Goal: Check status: Check status

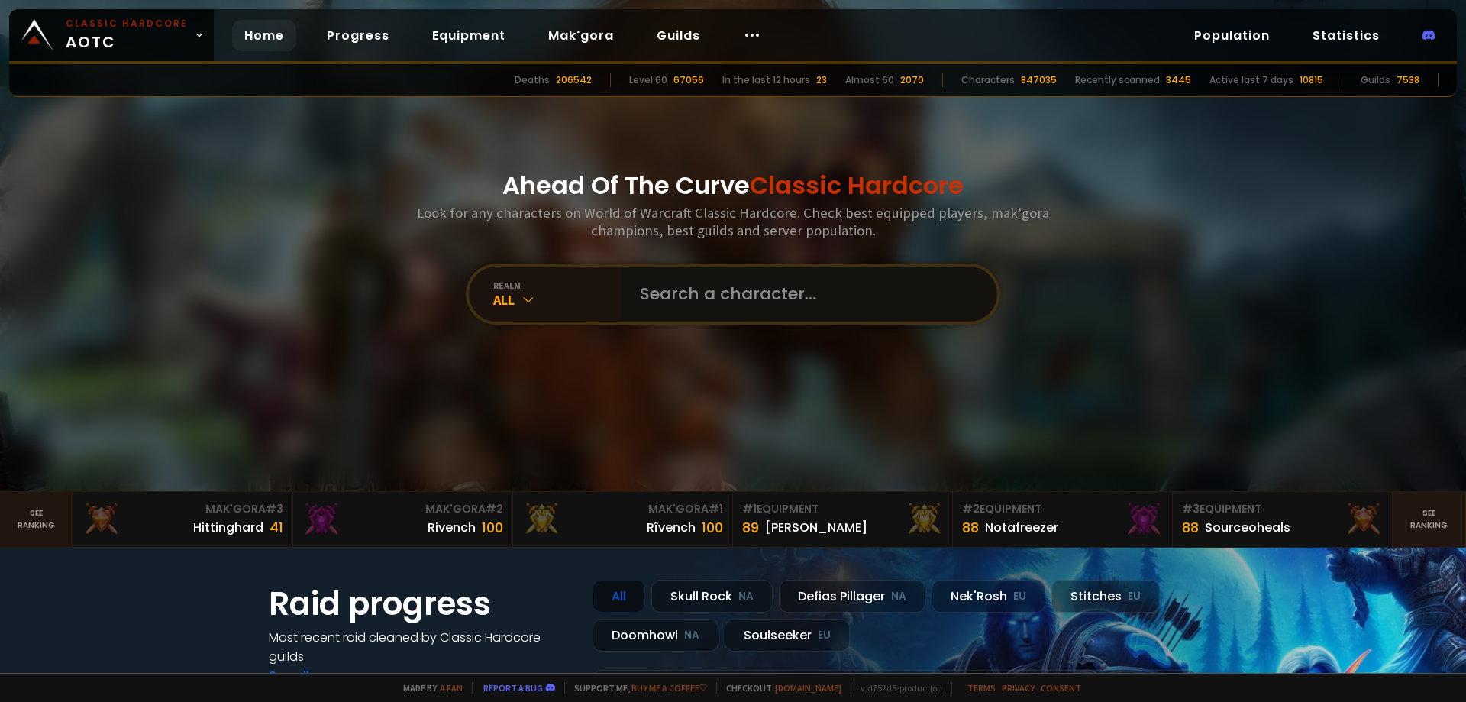
click at [715, 290] on input "text" at bounding box center [805, 294] width 348 height 55
paste input "Inimitable"
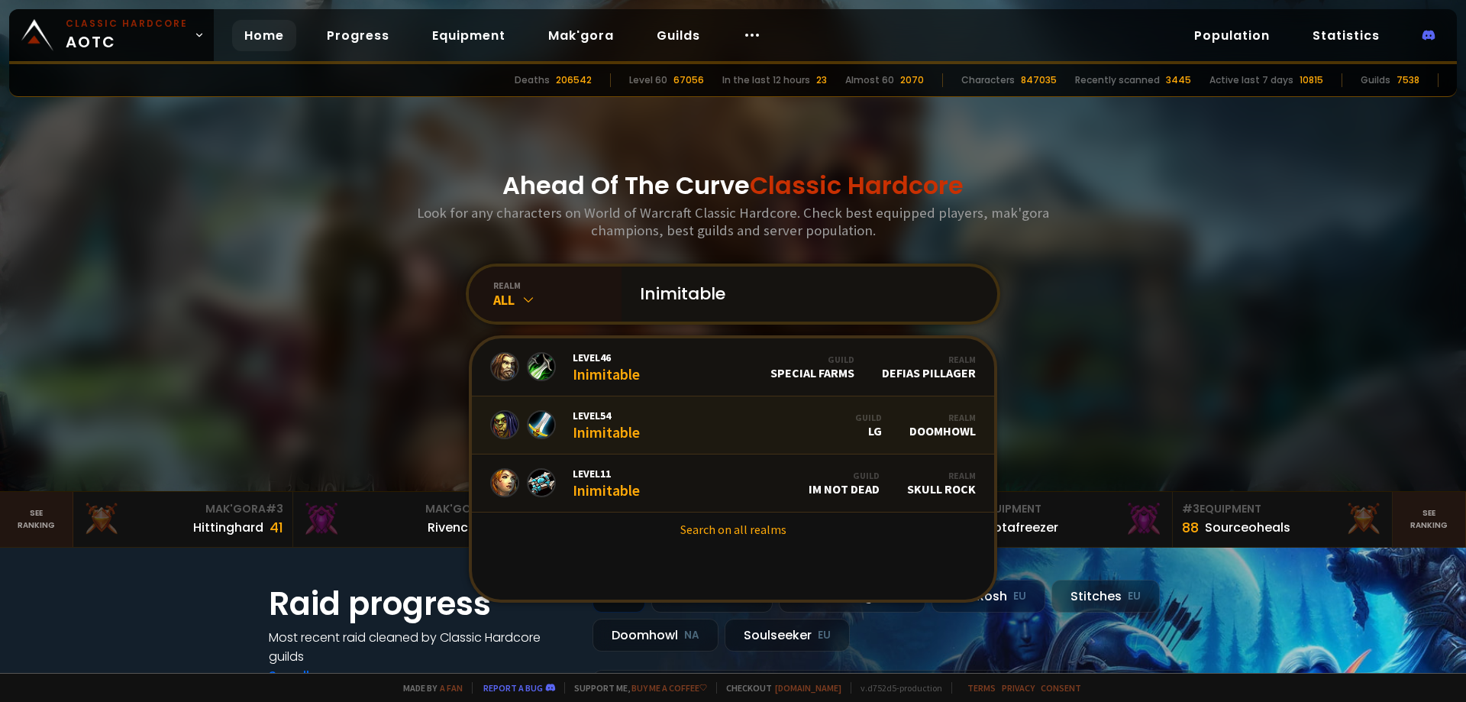
type input "Inimitable"
click at [664, 414] on link "Level 54 Inimitable Guild LG Realm Doomhowl" at bounding box center [733, 425] width 522 height 58
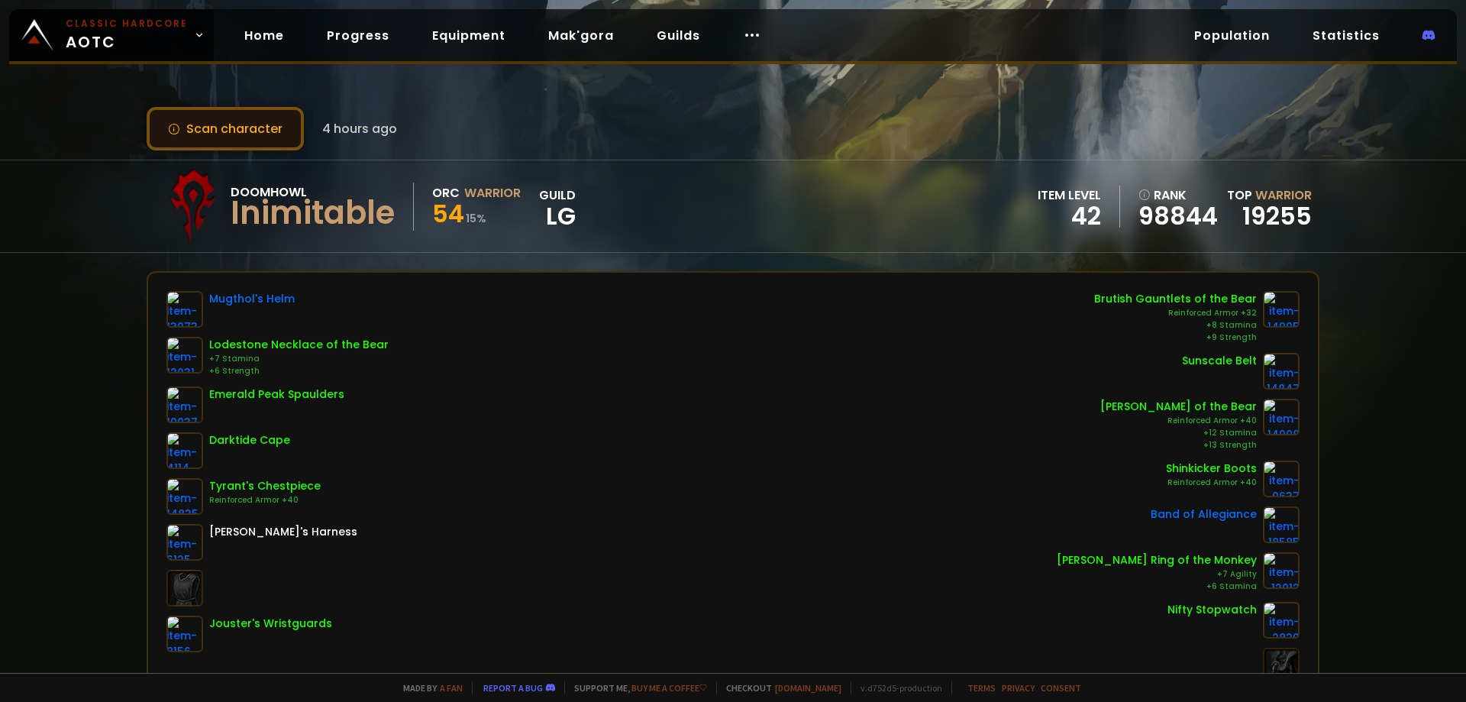
click at [259, 136] on button "Scan character" at bounding box center [225, 129] width 157 height 44
click at [211, 134] on button "Scan character" at bounding box center [225, 129] width 157 height 44
click at [270, 116] on button "Scan character" at bounding box center [225, 129] width 157 height 44
click at [264, 137] on button "Scan character" at bounding box center [225, 129] width 157 height 44
drag, startPoint x: 0, startPoint y: 0, endPoint x: 247, endPoint y: 129, distance: 278.4
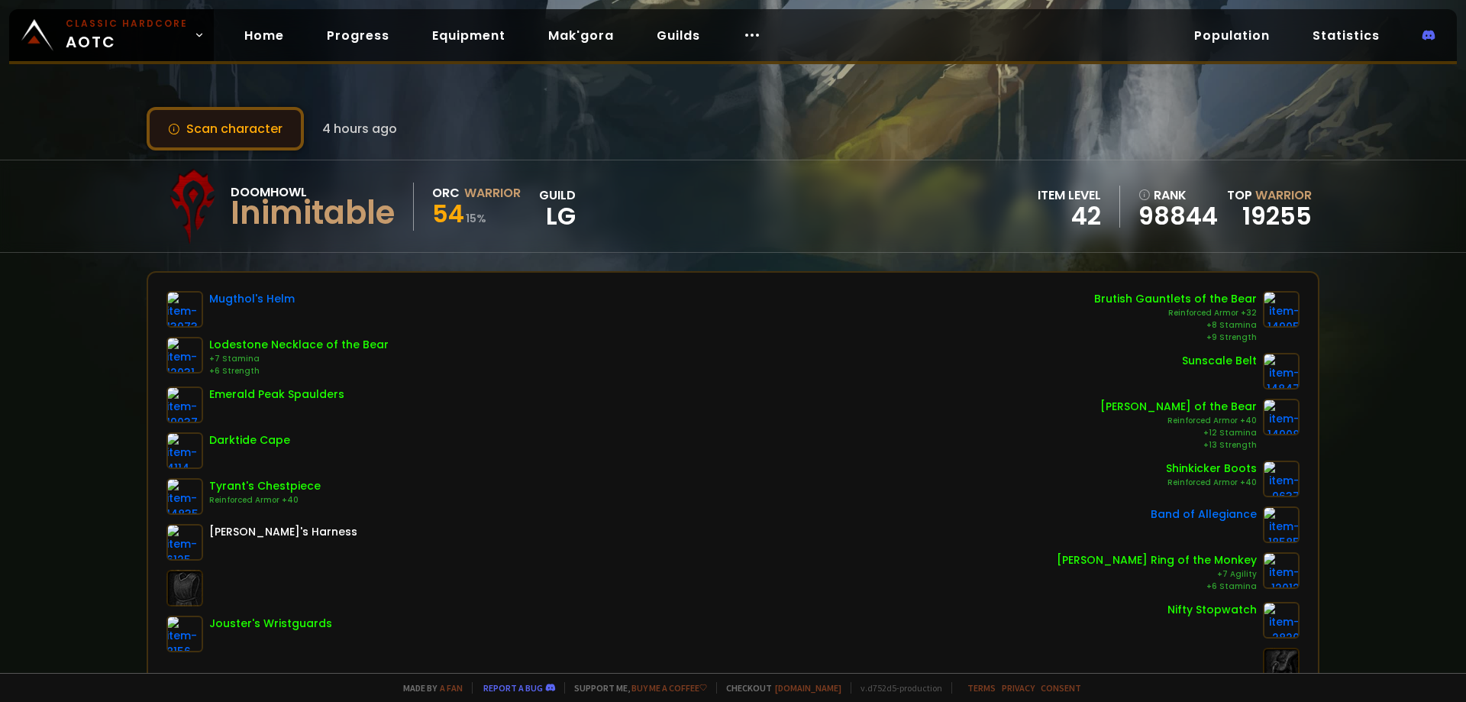
click at [247, 129] on button "Scan character" at bounding box center [225, 129] width 157 height 44
click at [244, 136] on button "Scan character" at bounding box center [225, 129] width 157 height 44
click at [231, 133] on button "Scan character" at bounding box center [225, 129] width 157 height 44
click at [243, 120] on button "Scan character" at bounding box center [225, 129] width 157 height 44
drag, startPoint x: 1466, startPoint y: 281, endPoint x: -68, endPoint y: 303, distance: 1533.8
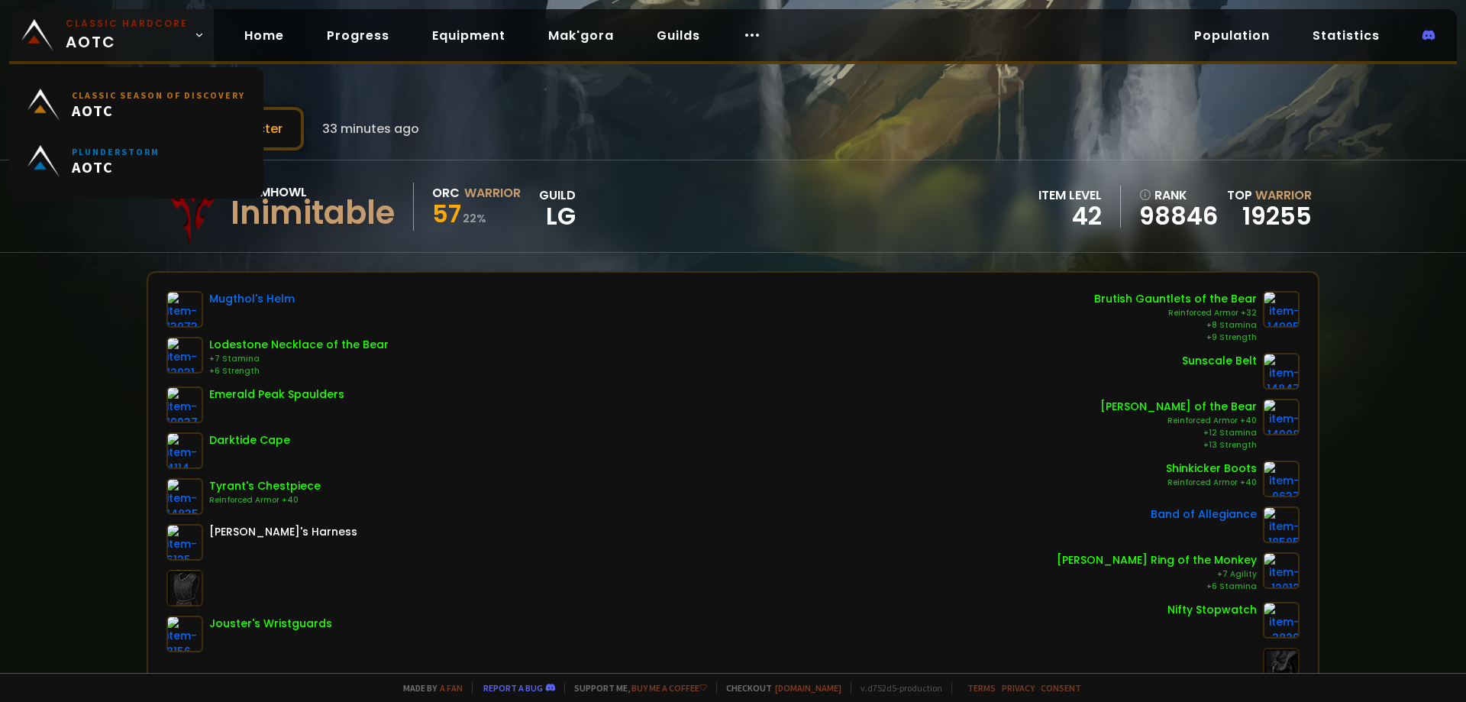
click at [163, 42] on span "Classic Hardcore AOTC" at bounding box center [127, 35] width 122 height 37
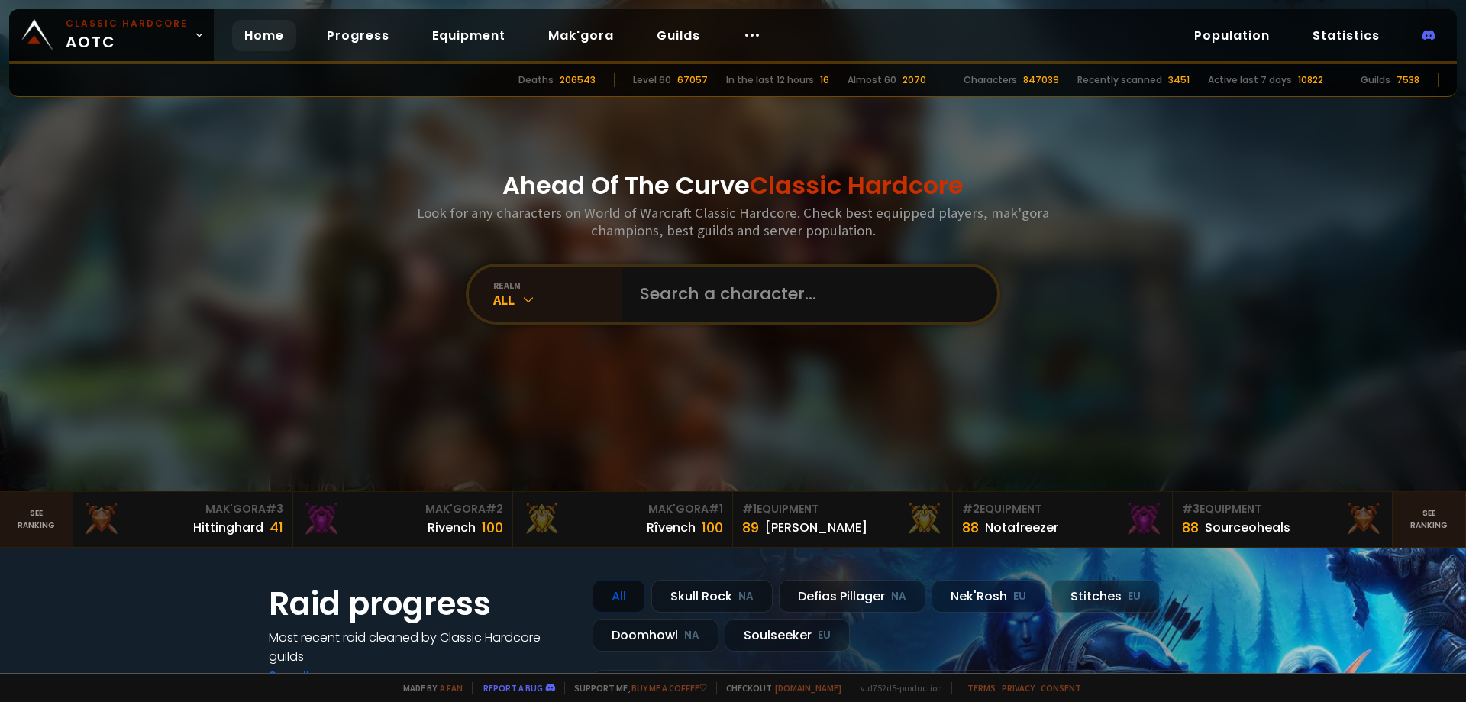
drag, startPoint x: 479, startPoint y: 126, endPoint x: 475, endPoint y: 138, distance: 12.8
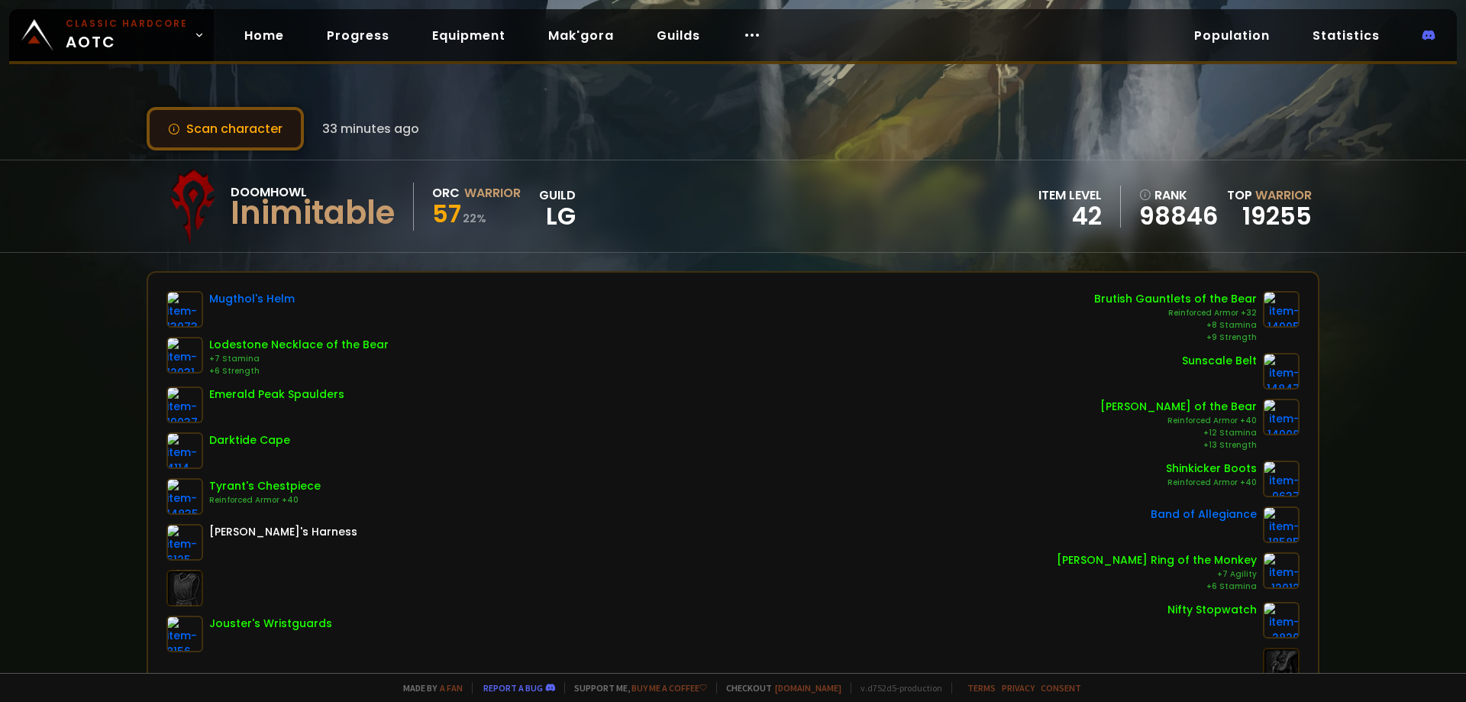
click at [262, 121] on button "Scan character" at bounding box center [225, 129] width 157 height 44
click at [253, 124] on button "Scan character" at bounding box center [225, 129] width 157 height 44
click at [225, 130] on button "Scan character" at bounding box center [225, 129] width 157 height 44
click at [225, 131] on button "Scan character" at bounding box center [225, 129] width 157 height 44
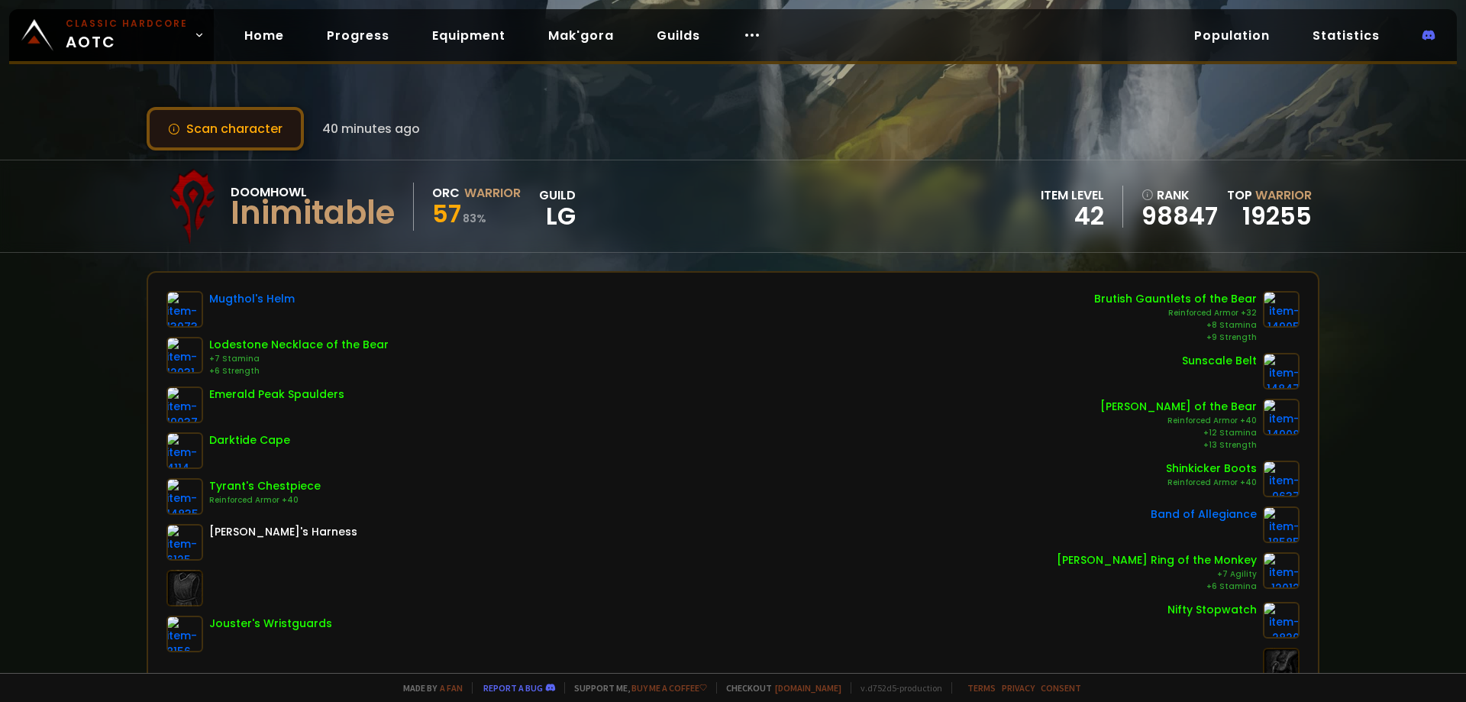
click at [272, 134] on button "Scan character" at bounding box center [225, 129] width 157 height 44
click at [229, 127] on button "Scan character" at bounding box center [225, 129] width 157 height 44
click at [256, 134] on button "Scan character" at bounding box center [225, 129] width 157 height 44
